Goal: Task Accomplishment & Management: Manage account settings

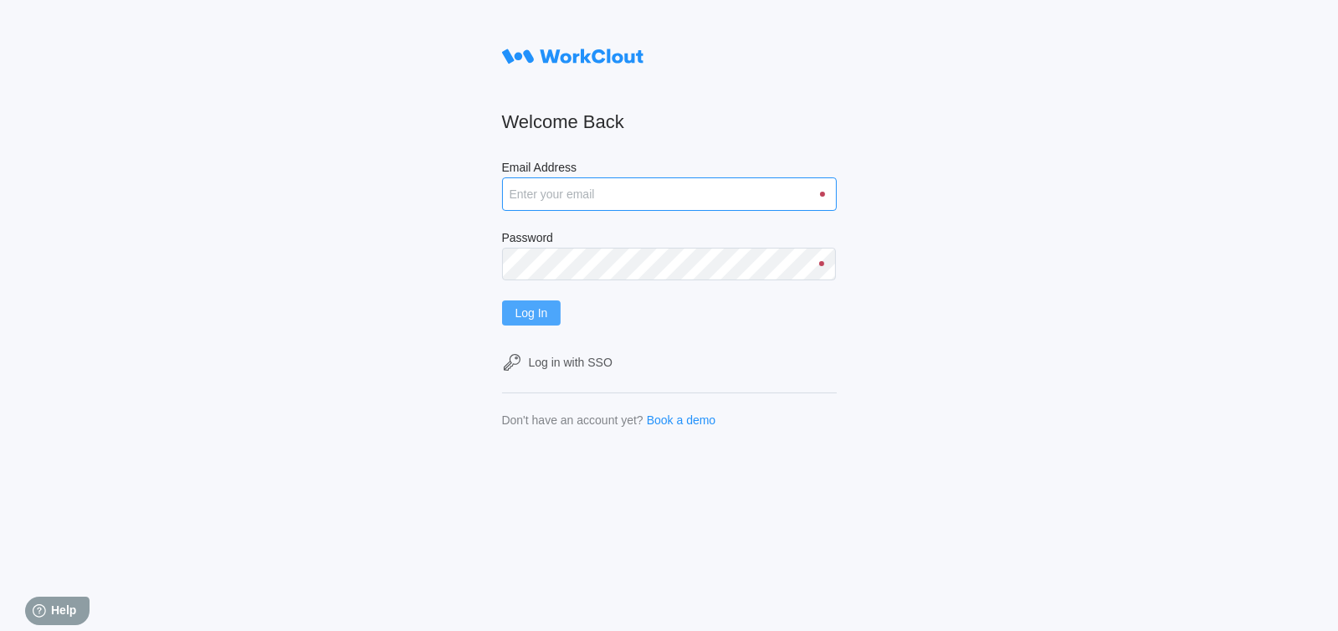
type input "[EMAIL_ADDRESS][DOMAIN_NAME]"
click at [545, 313] on span "Log In" at bounding box center [531, 313] width 33 height 12
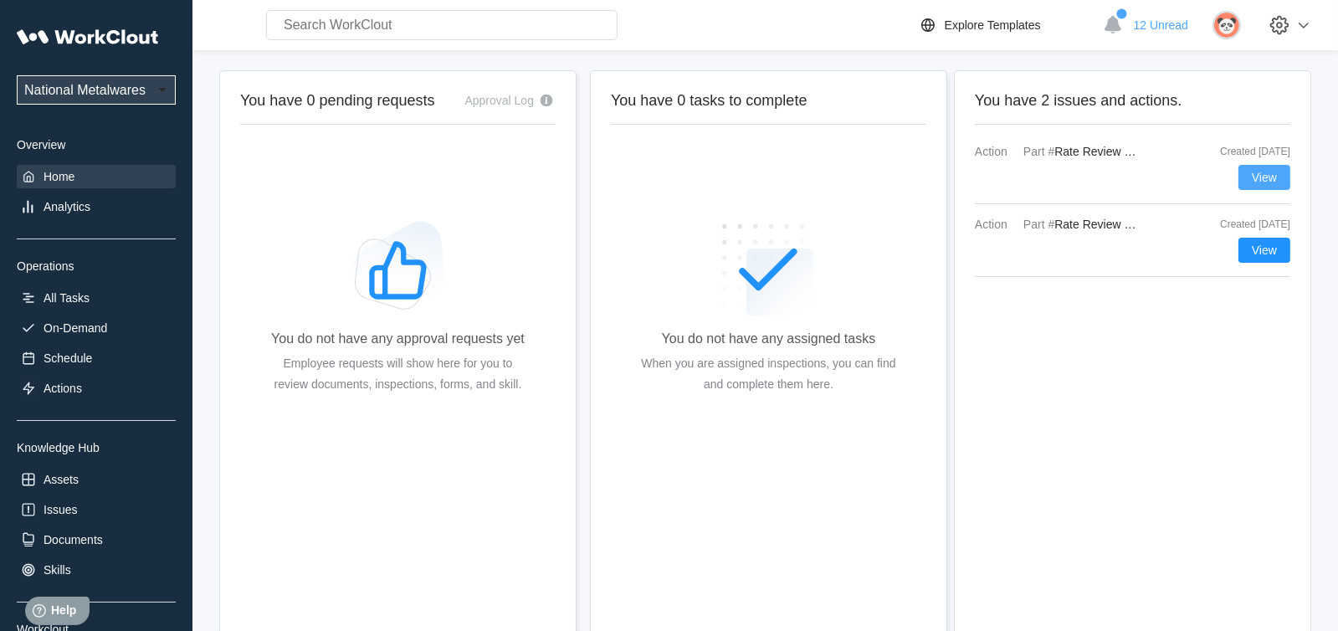
click at [1256, 183] on span "View" at bounding box center [1263, 177] width 25 height 12
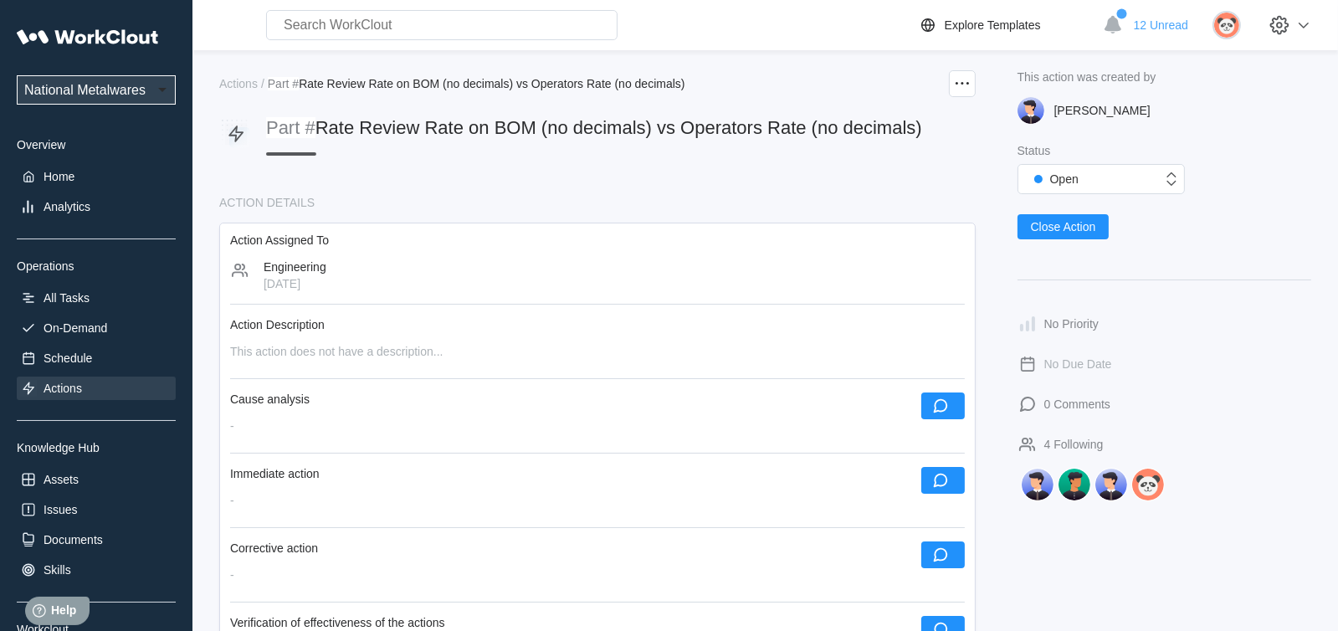
click at [238, 130] on icon at bounding box center [236, 134] width 23 height 23
click at [960, 79] on icon at bounding box center [962, 84] width 20 height 20
click at [883, 120] on div "Edit Action" at bounding box center [869, 124] width 55 height 13
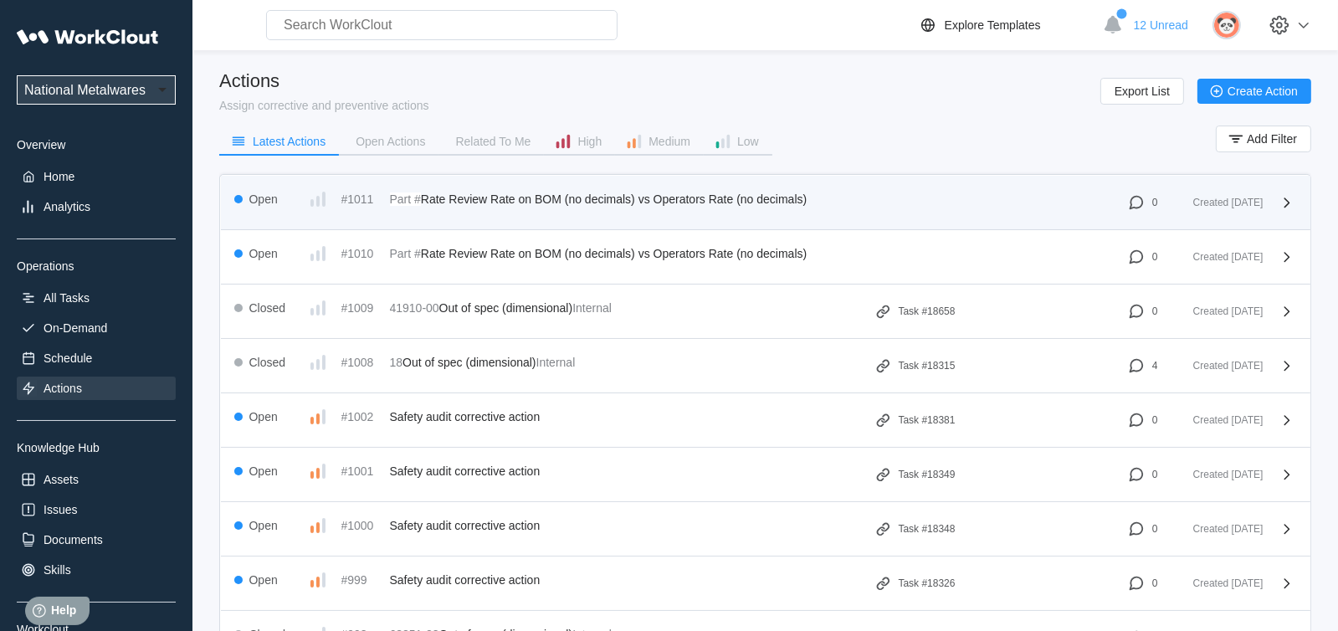
click at [320, 198] on icon at bounding box center [318, 199] width 20 height 20
click at [1283, 202] on icon at bounding box center [1287, 202] width 20 height 20
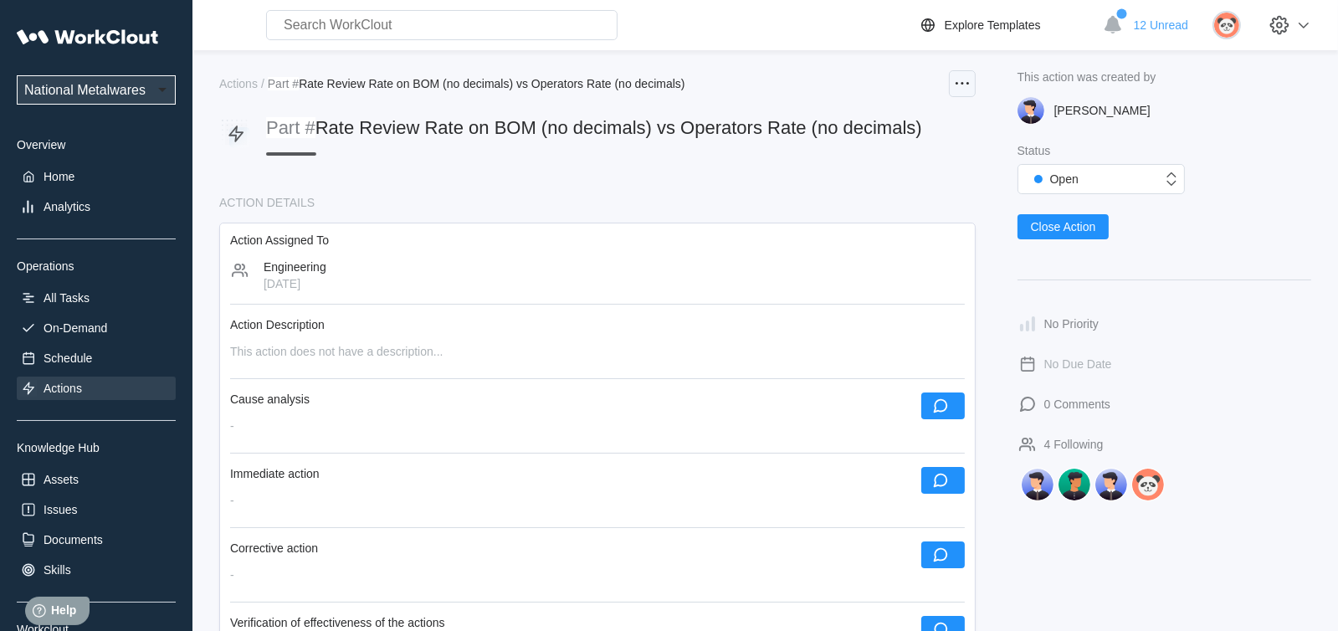
click at [958, 84] on icon at bounding box center [962, 84] width 20 height 20
click at [849, 126] on div "Edit Action" at bounding box center [869, 124] width 55 height 13
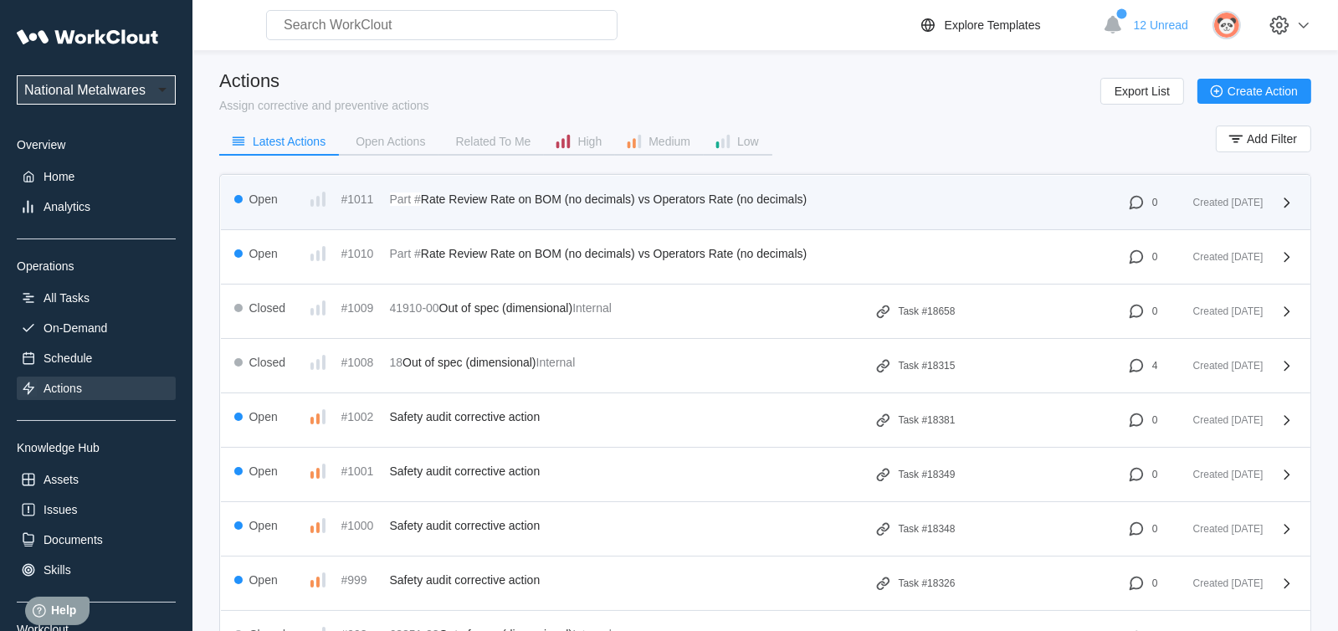
click at [424, 196] on span "Rate Review Rate on BOM (no decimals) vs Operators Rate (no decimals)" at bounding box center [614, 198] width 386 height 13
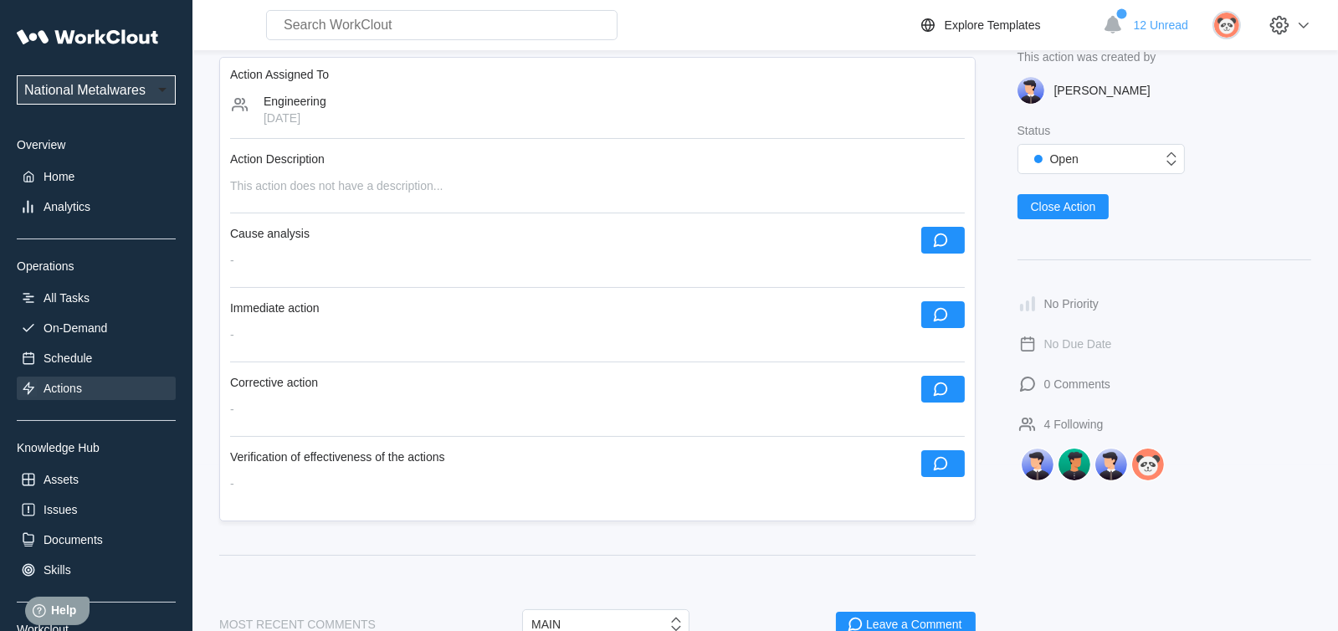
scroll to position [166, 0]
click at [939, 248] on icon "button" at bounding box center [940, 239] width 18 height 18
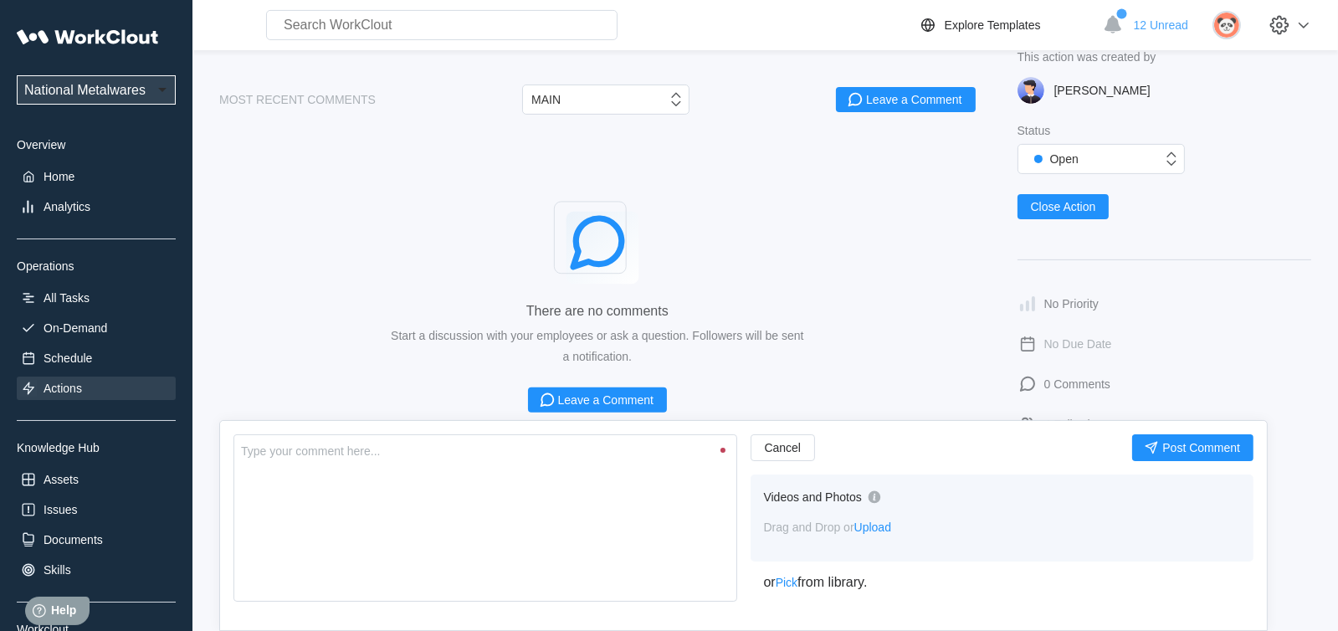
scroll to position [752, 0]
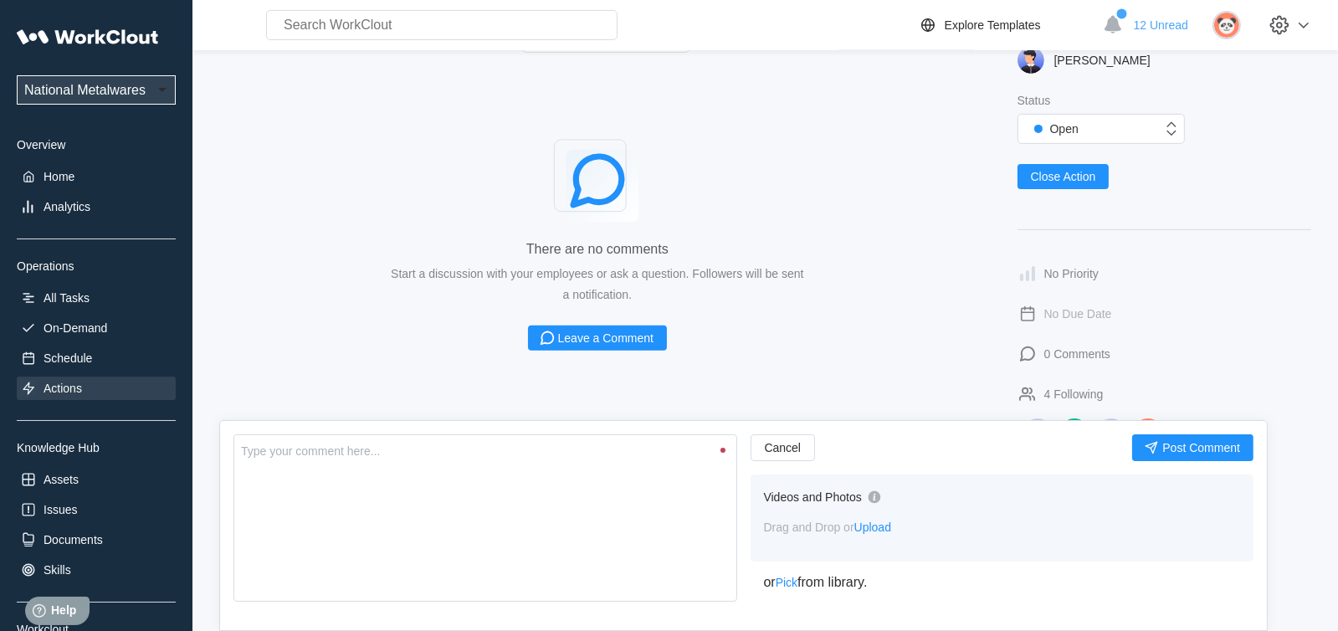
click at [803, 447] on button "Cancel" at bounding box center [782, 447] width 65 height 27
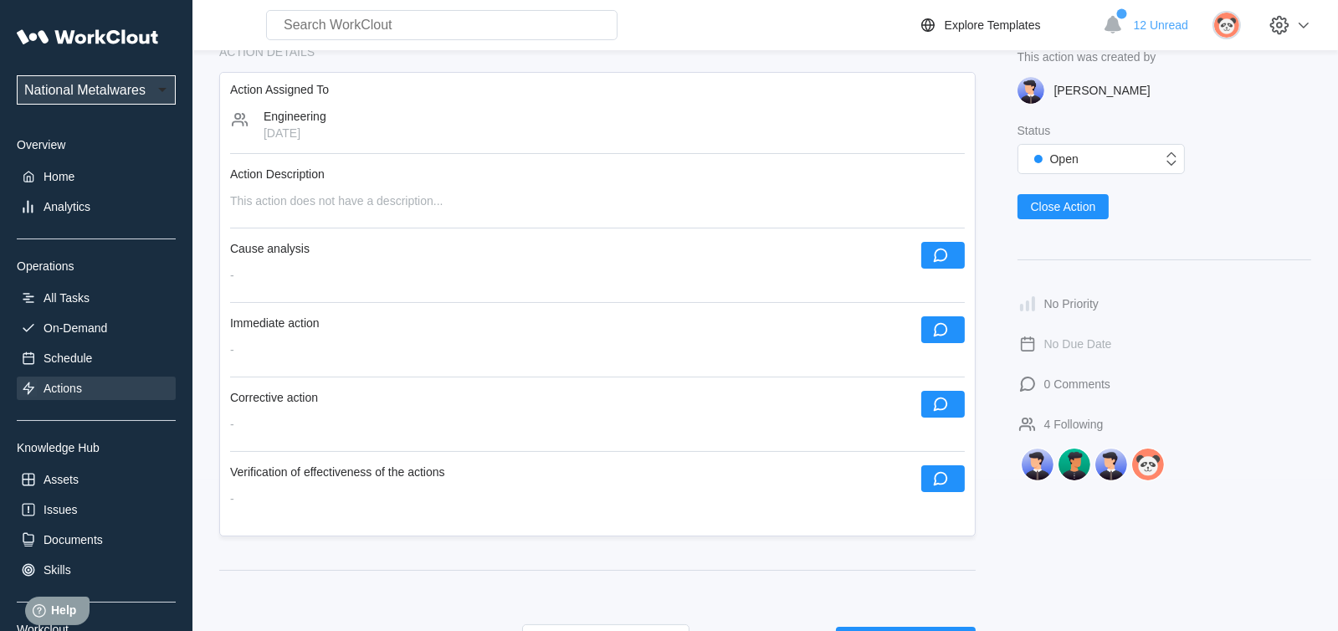
scroll to position [0, 0]
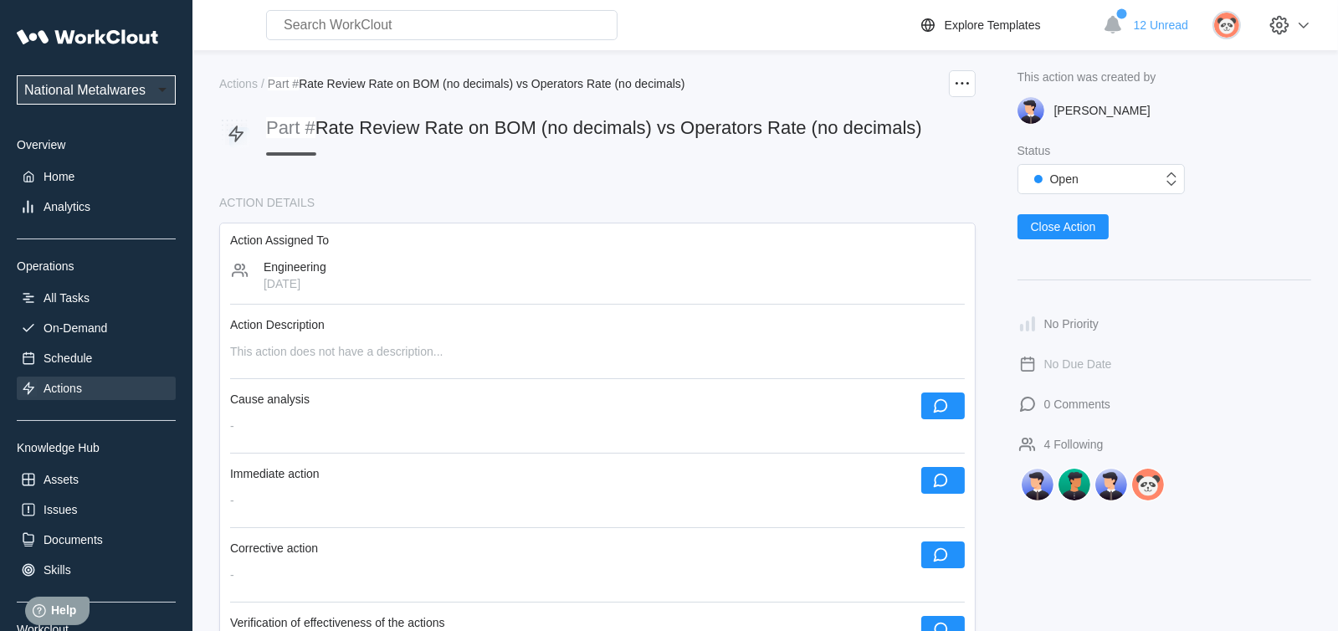
click at [363, 139] on div "Part # Rate Review Rate on BOM (no decimals) vs Operators Rate (no decimals)" at bounding box center [594, 128] width 656 height 22
click at [322, 137] on span "Rate Review Rate on BOM (no decimals) vs Operators Rate (no decimals)" at bounding box center [618, 127] width 606 height 21
click at [259, 127] on div "Part # Rate Review Rate on BOM (no decimals) vs Operators Rate (no decimals)" at bounding box center [570, 136] width 703 height 38
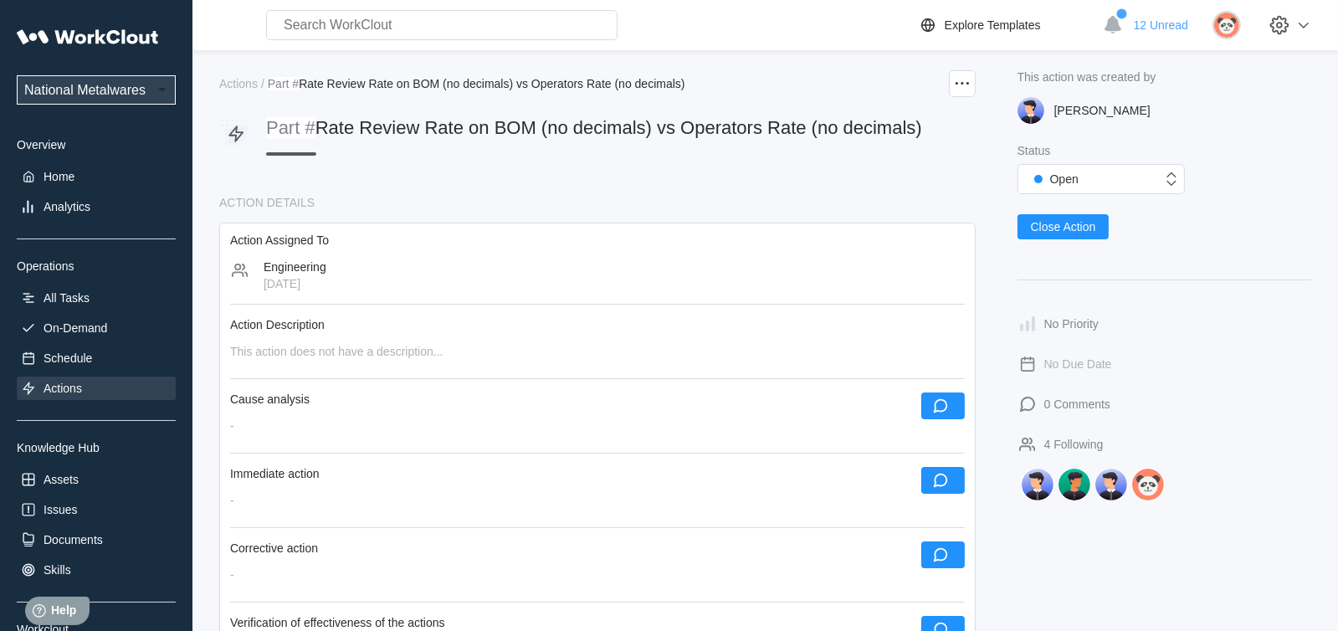
click at [235, 131] on icon at bounding box center [235, 133] width 15 height 17
drag, startPoint x: 235, startPoint y: 131, endPoint x: 713, endPoint y: 192, distance: 481.4
click at [713, 176] on div "Part # Rate Review Rate on BOM (no decimals) vs Operators Rate (no decimals)" at bounding box center [597, 146] width 756 height 59
click at [236, 134] on icon at bounding box center [236, 134] width 23 height 23
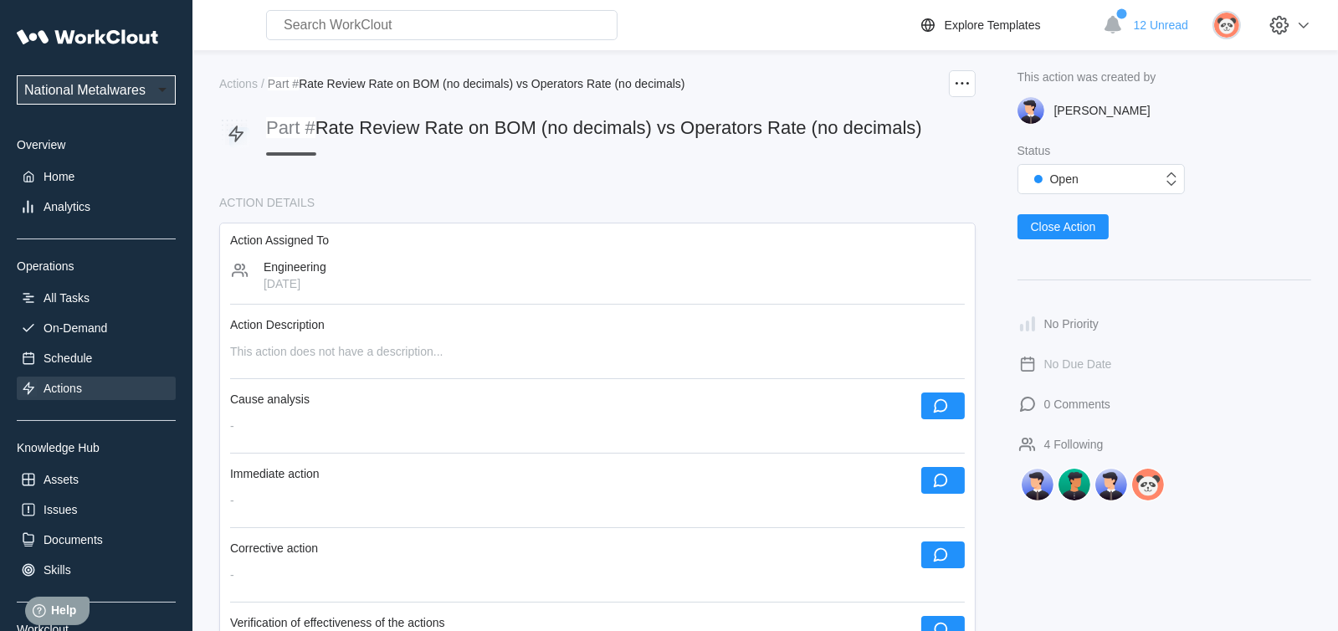
click at [432, 156] on div "Part # Rate Review Rate on BOM (no decimals) vs Operators Rate (no decimals)" at bounding box center [594, 136] width 656 height 38
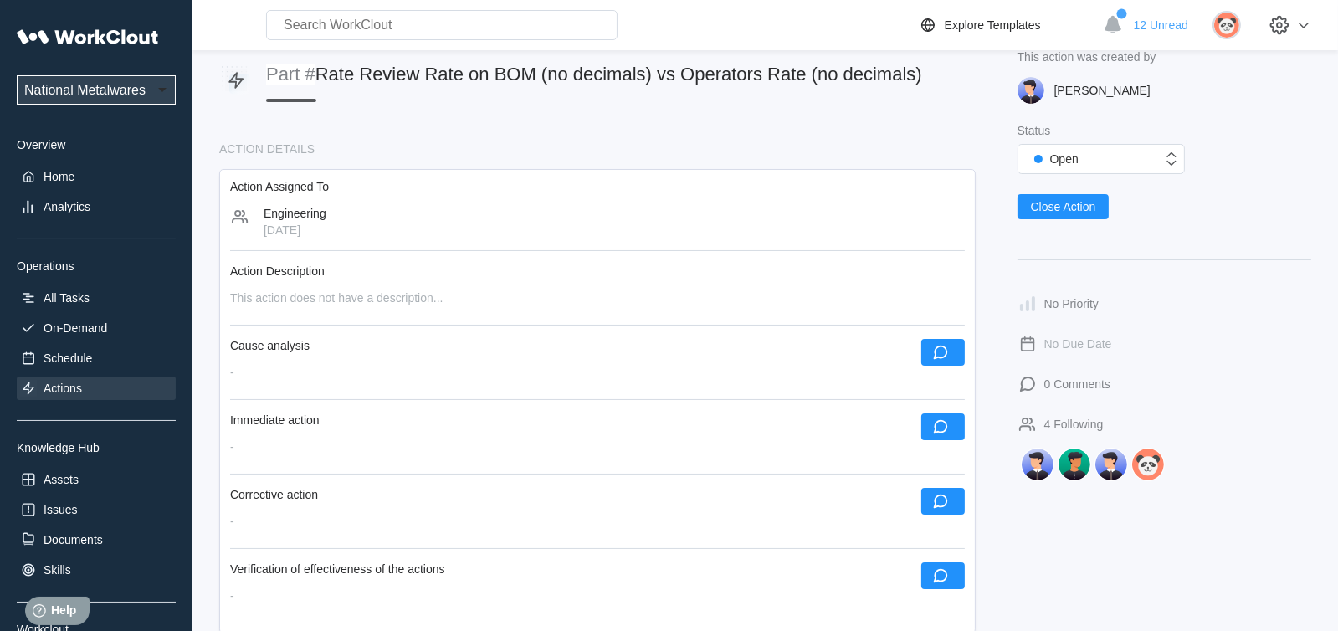
scroll to position [83, 0]
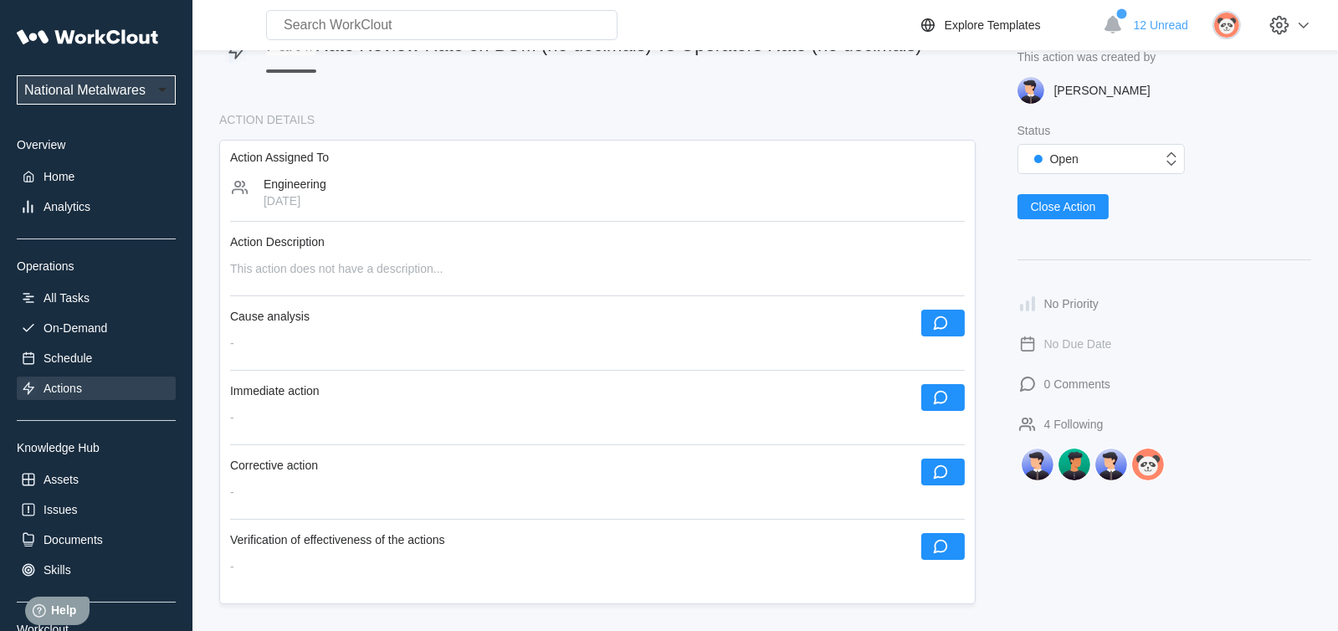
click at [304, 191] on div "Engineering" at bounding box center [295, 183] width 63 height 13
click at [362, 202] on div "Engineering [DATE]" at bounding box center [597, 192] width 734 height 30
click at [235, 194] on icon at bounding box center [240, 187] width 16 height 13
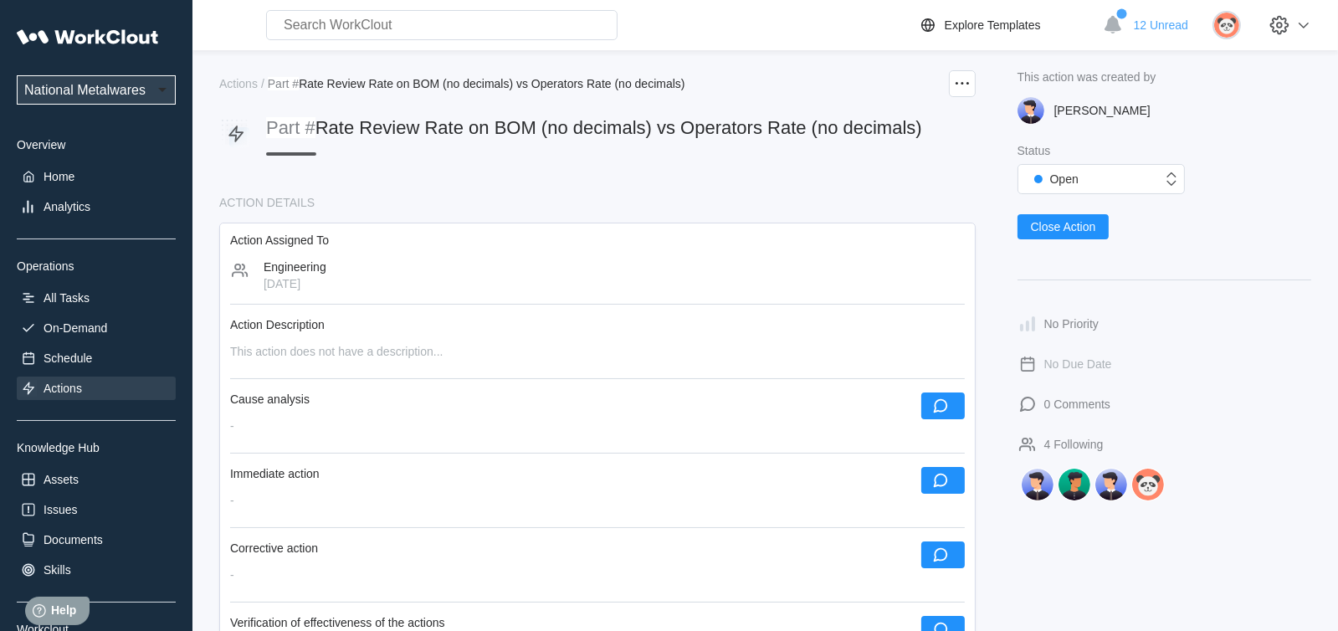
scroll to position [0, 0]
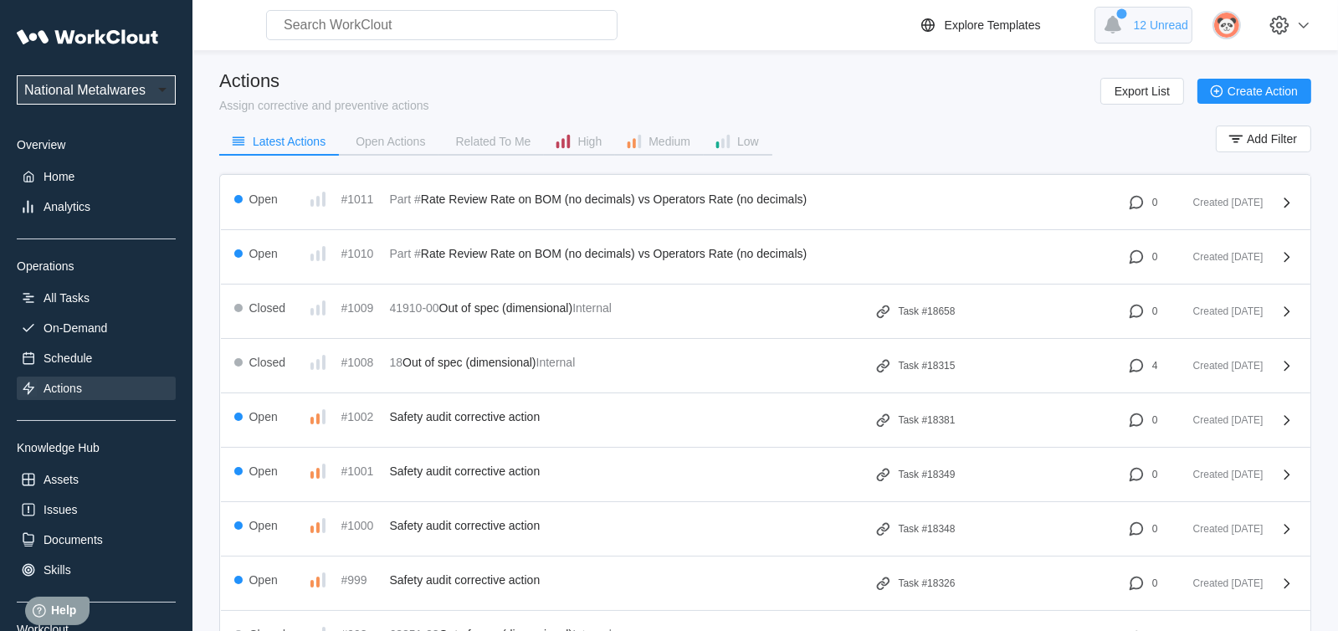
click at [1154, 26] on span "12 Unread" at bounding box center [1160, 24] width 54 height 13
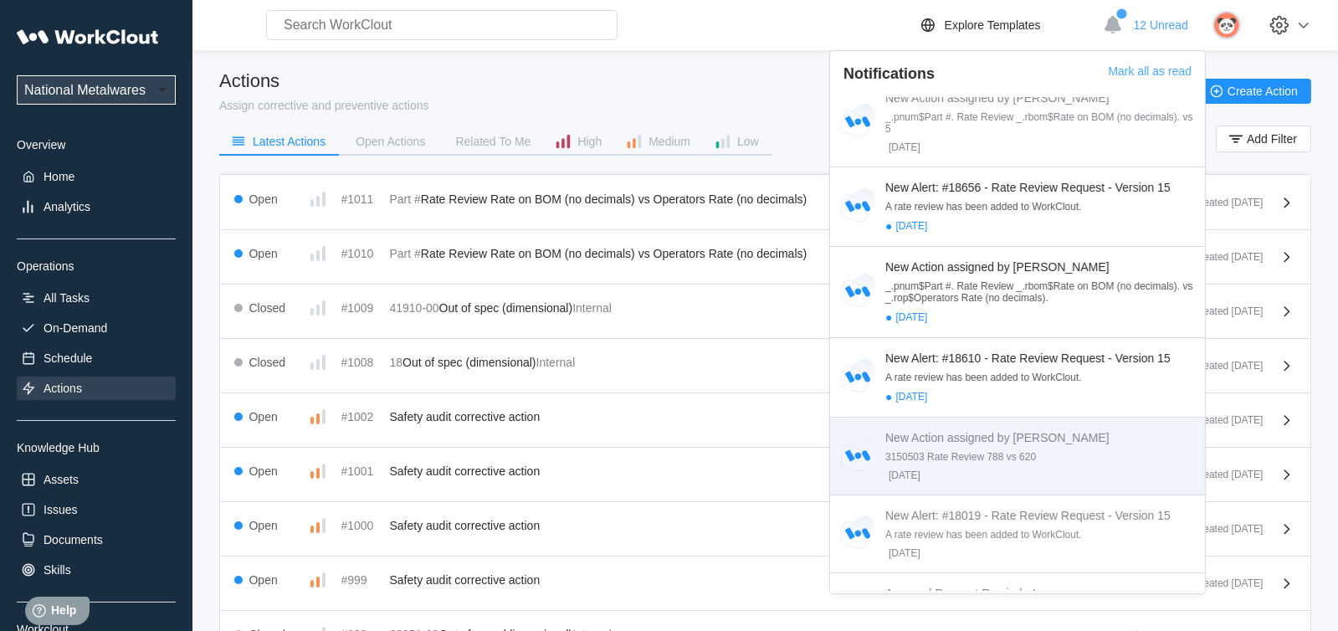
scroll to position [752, 0]
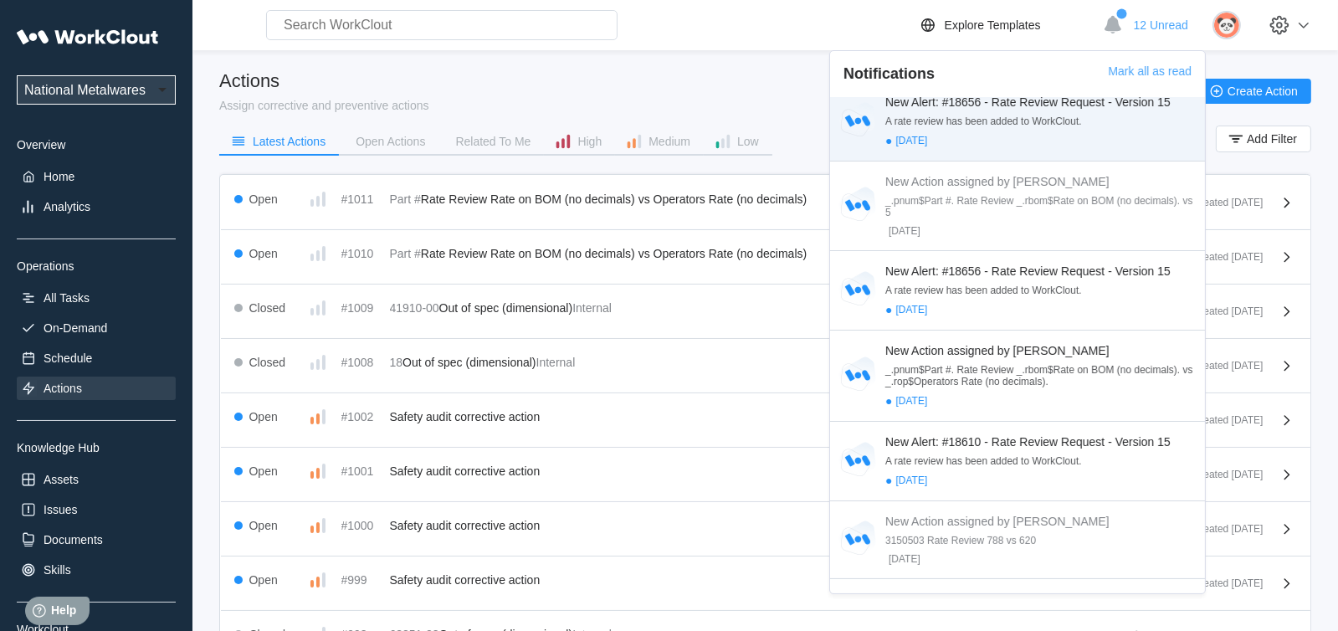
click at [976, 109] on div "New Alert: #18656 - Rate Review Request - Version 15" at bounding box center [1041, 101] width 313 height 13
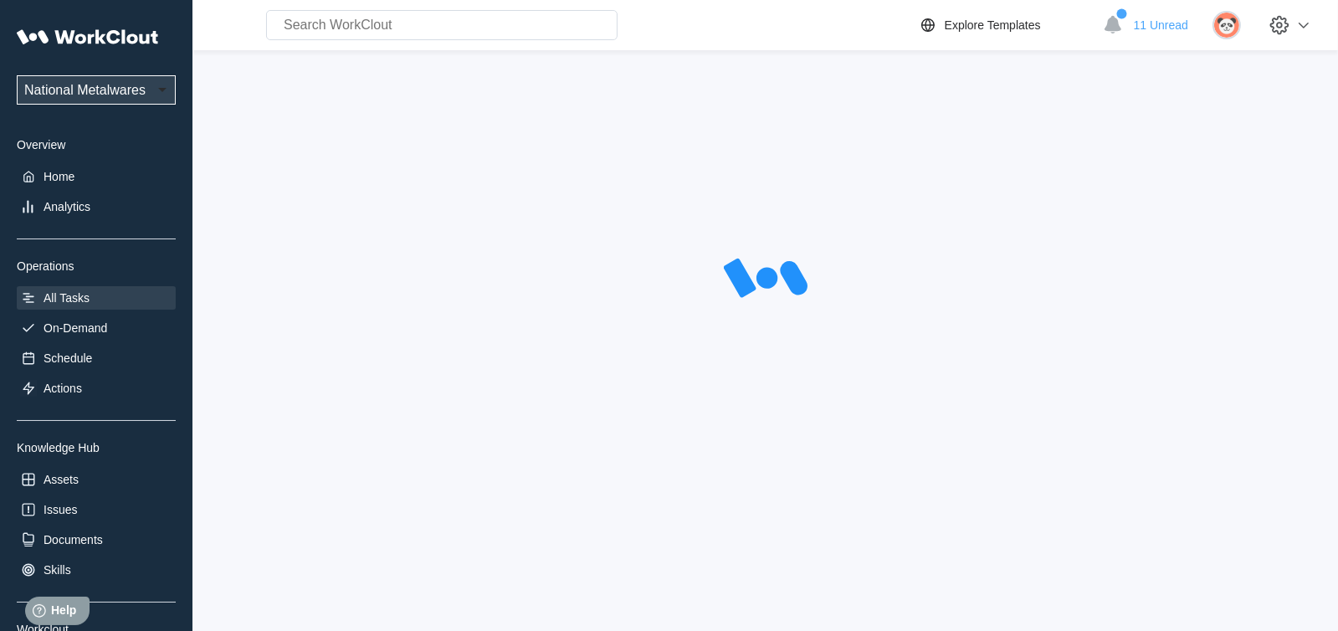
click at [79, 298] on div "All Tasks" at bounding box center [66, 297] width 46 height 13
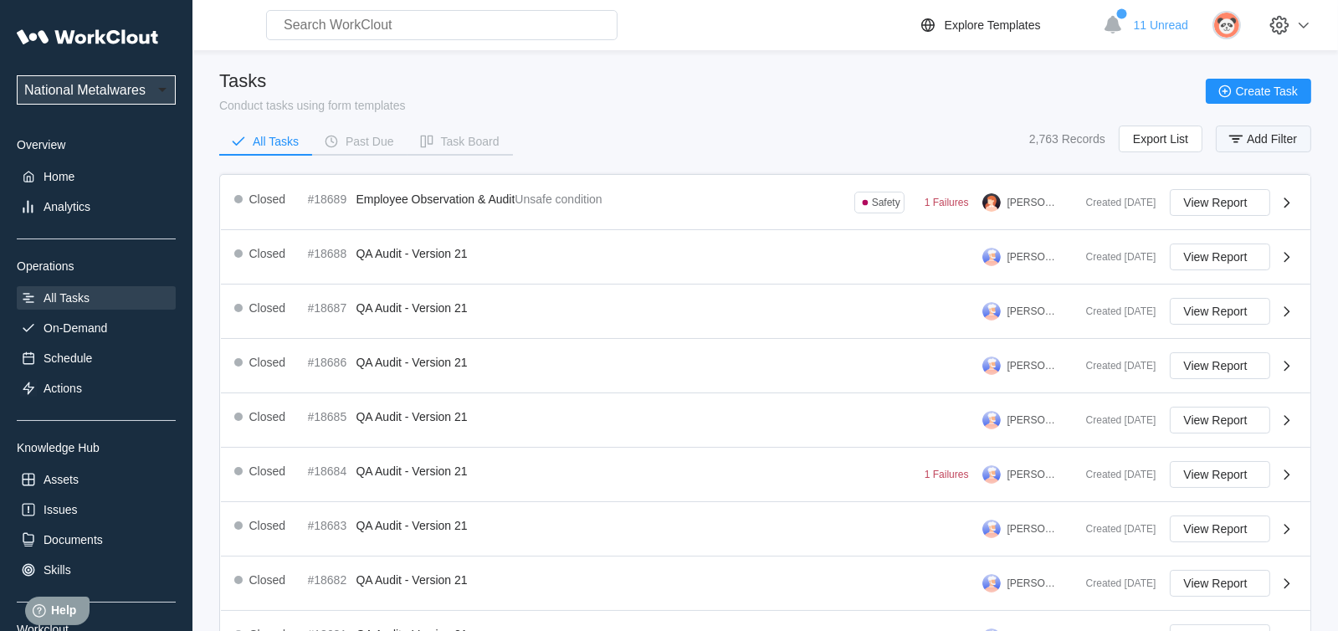
click at [1233, 136] on icon "button" at bounding box center [1235, 139] width 18 height 18
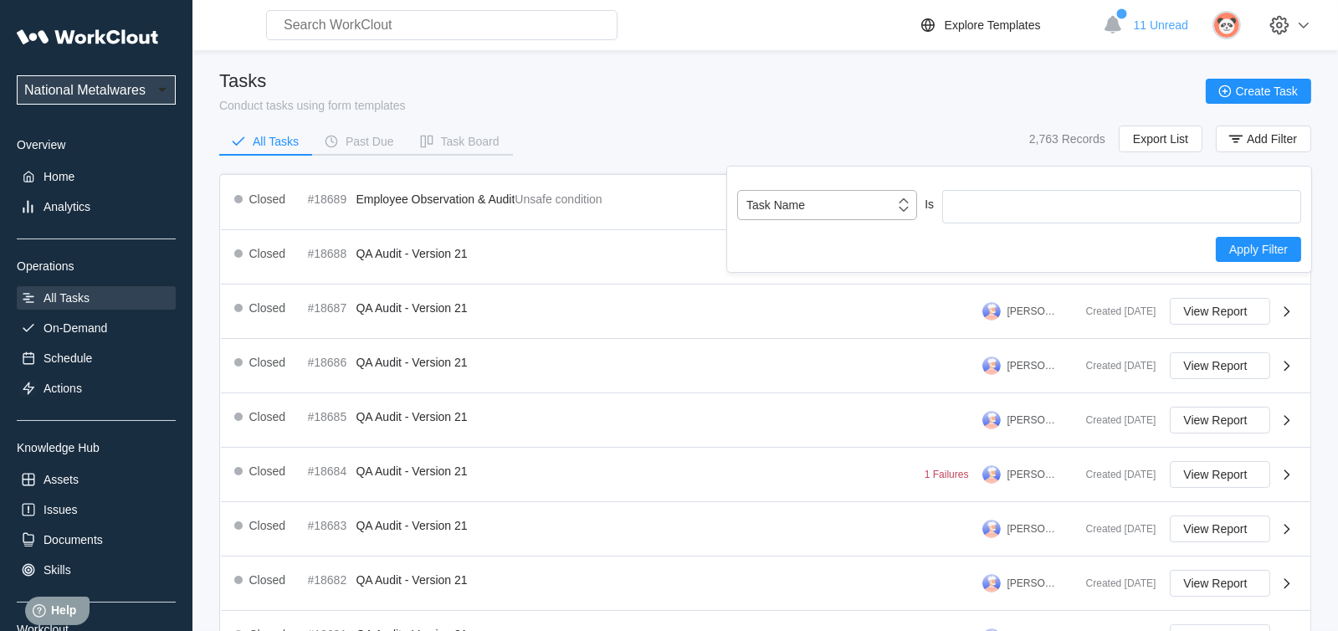
click at [907, 206] on icon at bounding box center [903, 205] width 18 height 18
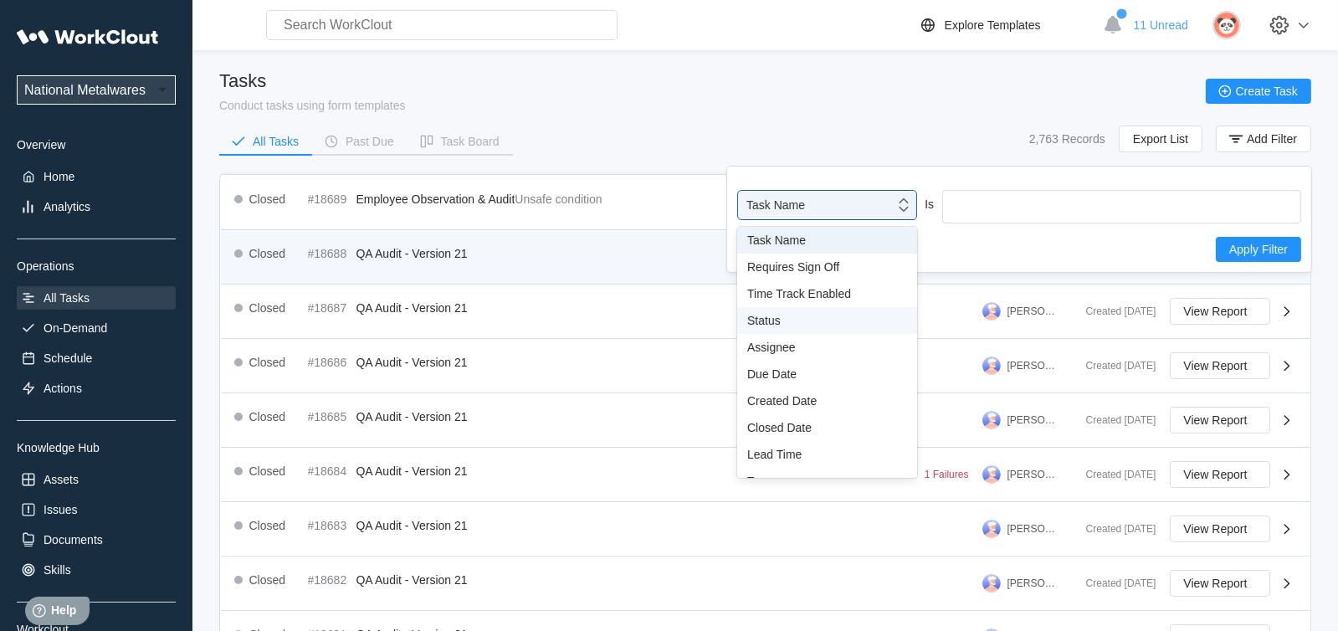
click at [611, 265] on div "Closed #18688 QA Audit - Version 21 [PERSON_NAME]" at bounding box center [653, 256] width 838 height 27
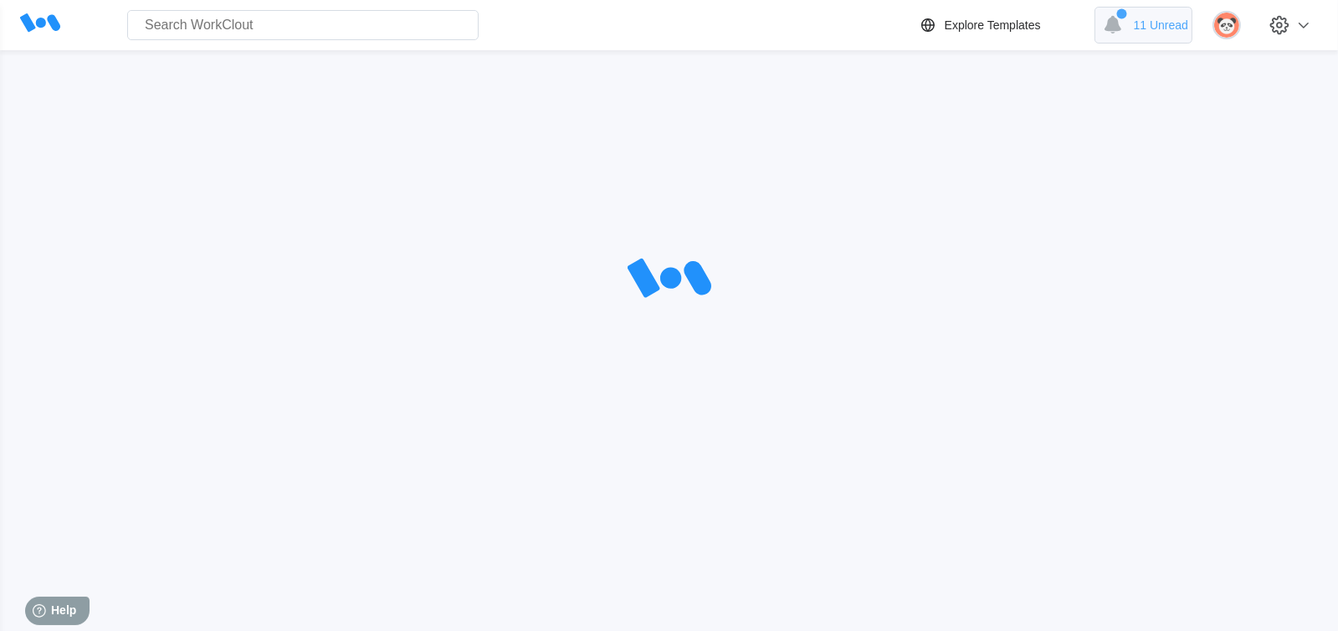
click at [1164, 25] on span "11 Unread" at bounding box center [1160, 24] width 54 height 13
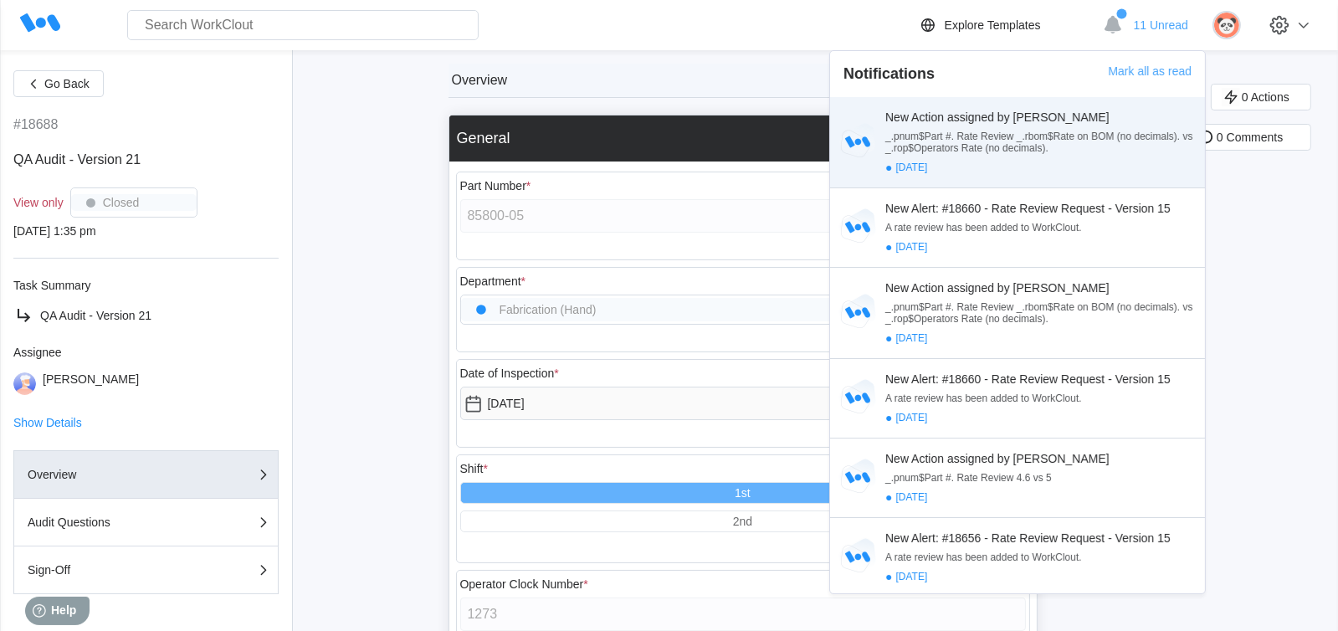
click at [999, 127] on div "New Action assigned by [PERSON_NAME] _.pnum$Part #. Rate Review _.rbom$Rate on …" at bounding box center [1041, 142] width 313 height 64
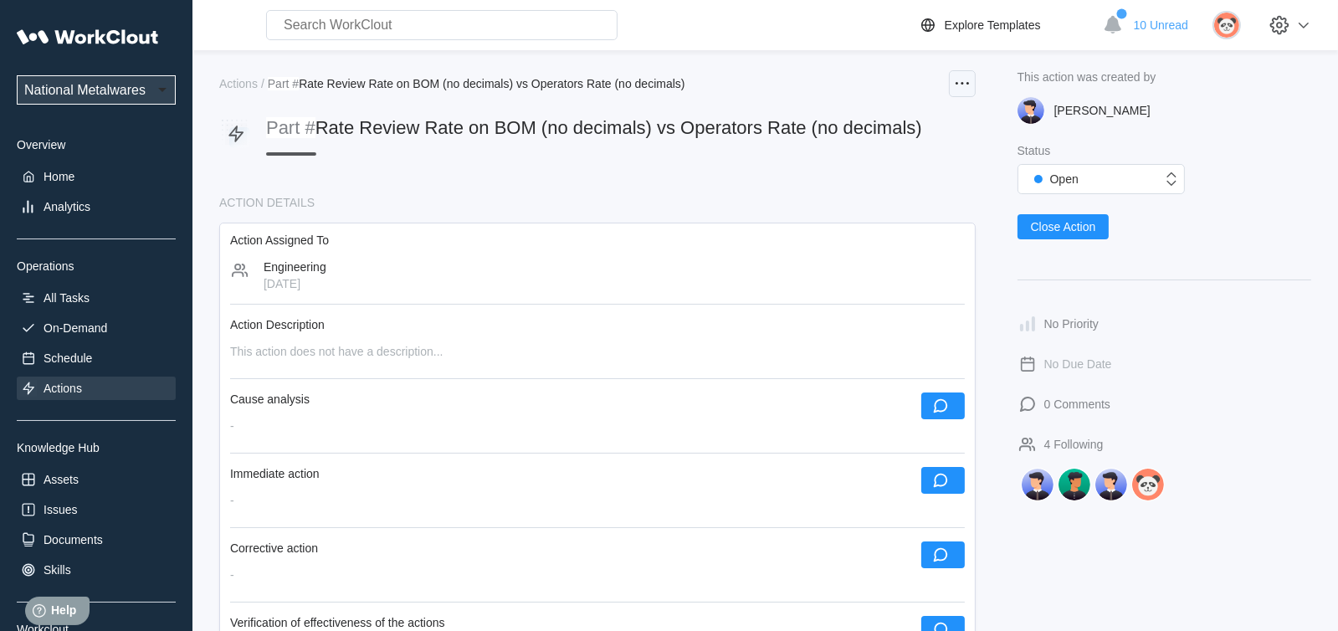
click at [968, 84] on icon at bounding box center [962, 84] width 20 height 20
click at [869, 123] on div "Edit Action" at bounding box center [869, 124] width 55 height 13
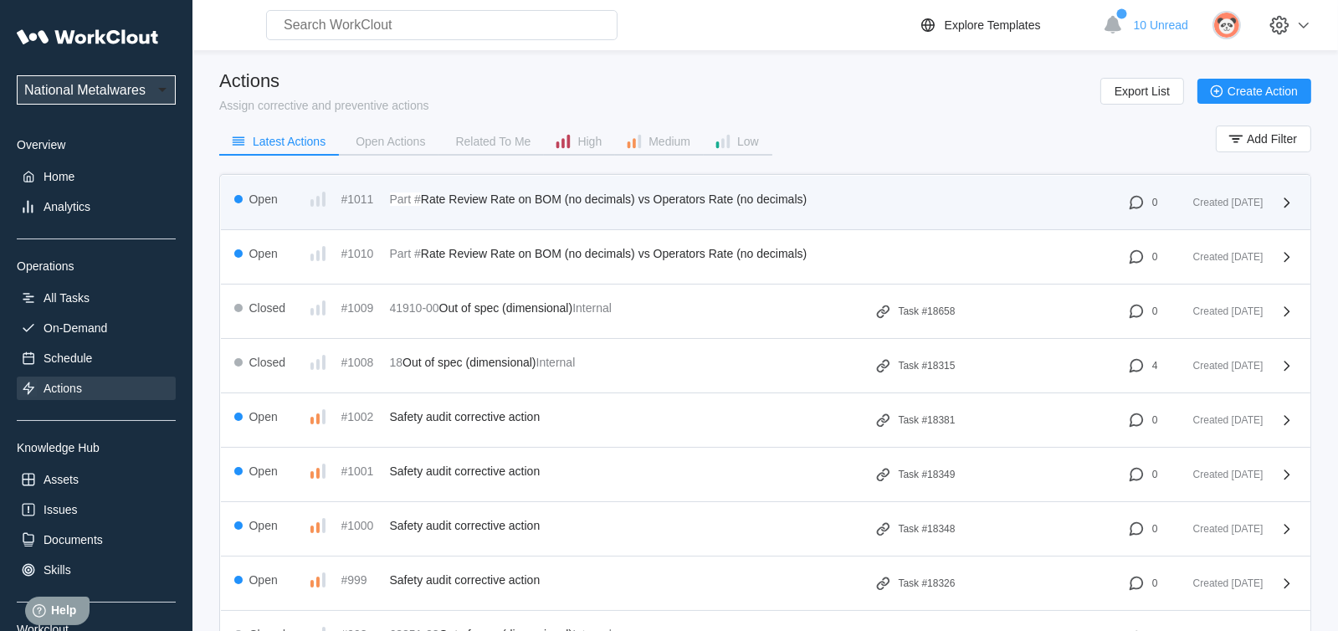
click at [1283, 202] on icon at bounding box center [1287, 202] width 20 height 20
